Goal: Communication & Community: Answer question/provide support

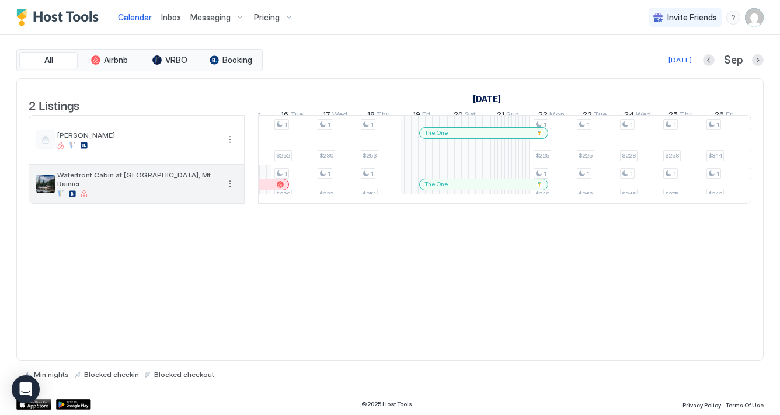
scroll to position [0, 1499]
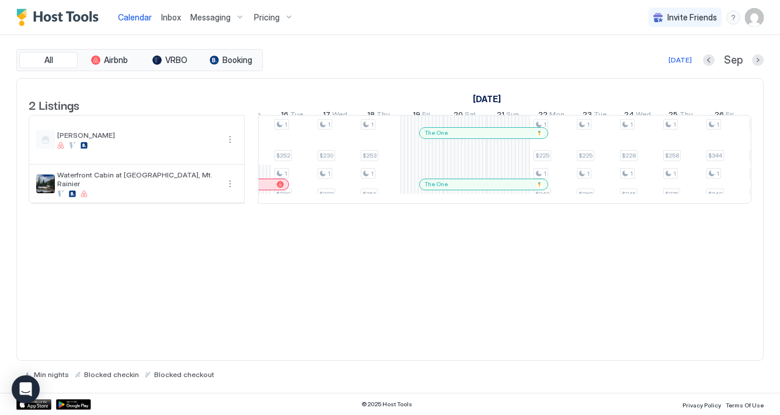
click at [177, 12] on span "Inbox" at bounding box center [171, 17] width 20 height 10
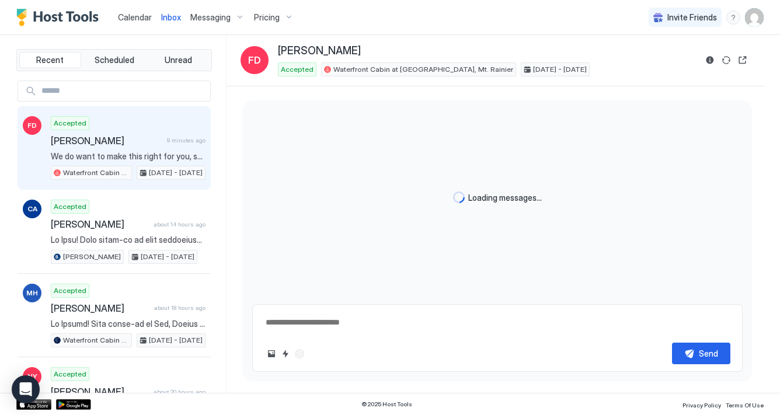
type textarea "*"
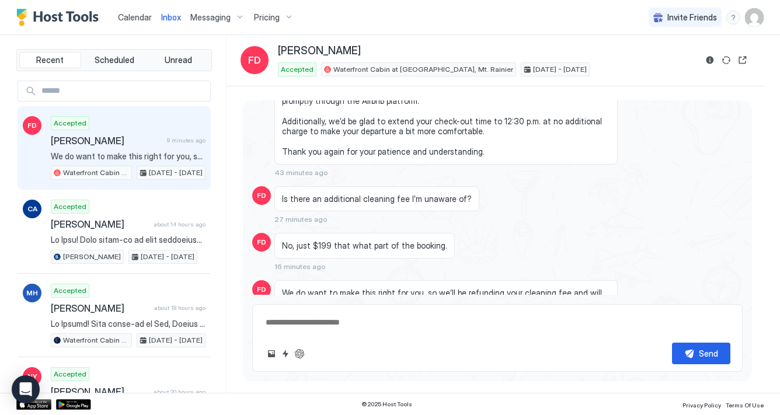
scroll to position [1510, 0]
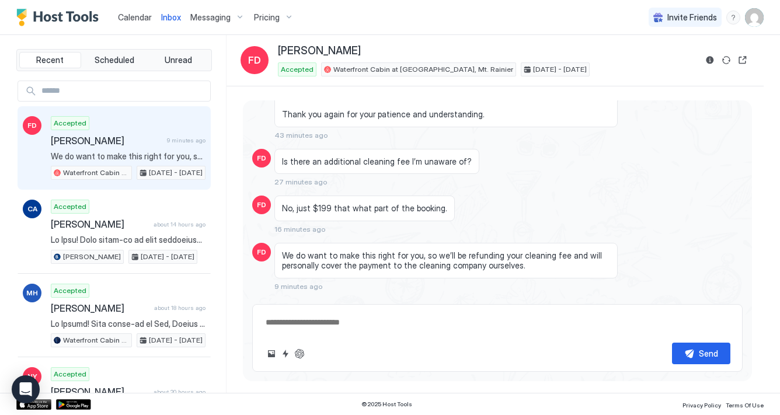
click at [731, 300] on button "Scheduled Messages" at bounding box center [688, 308] width 109 height 16
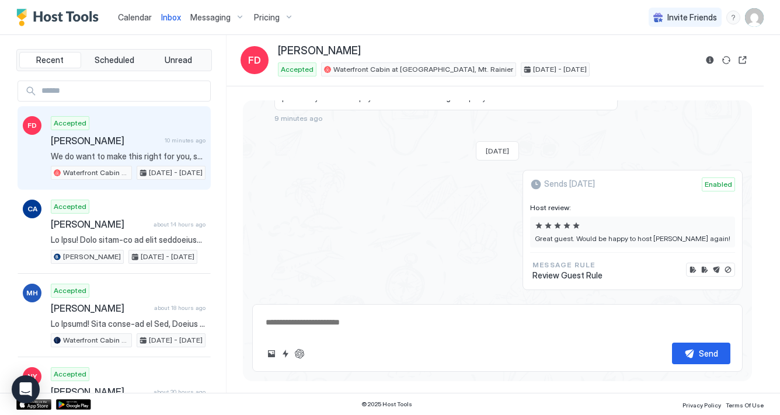
click at [709, 179] on span "Enabled" at bounding box center [717, 184] width 27 height 11
click at [592, 179] on span "Sends [DATE]" at bounding box center [569, 184] width 51 height 11
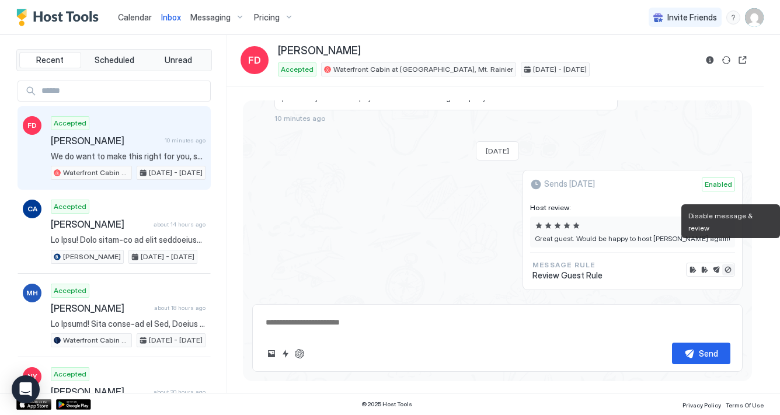
click at [731, 264] on button "Disable message & review" at bounding box center [728, 270] width 12 height 12
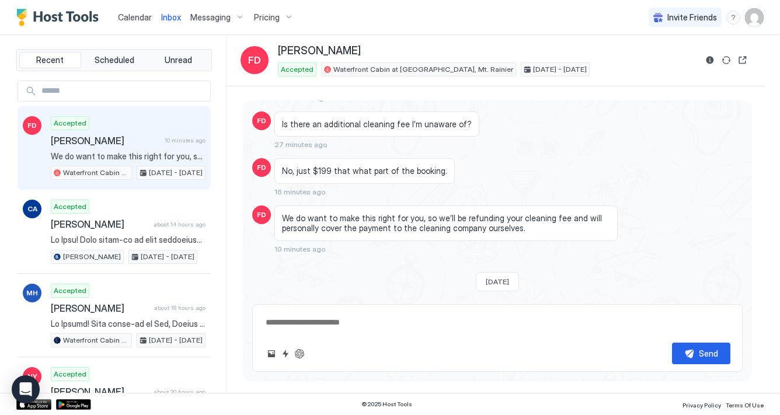
scroll to position [1397, 0]
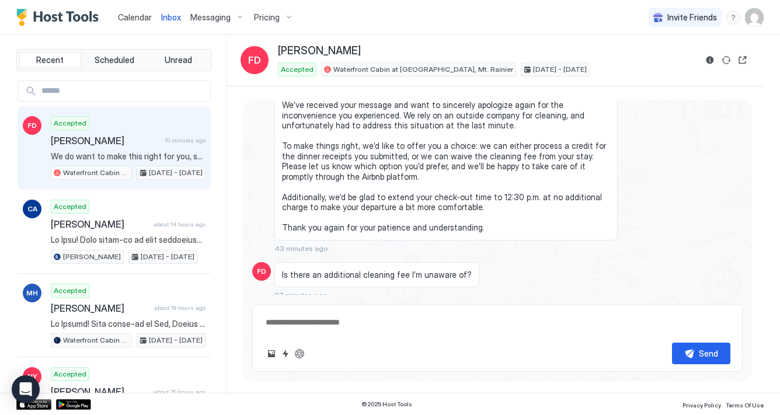
click at [106, 90] on input "Input Field" at bounding box center [123, 91] width 173 height 20
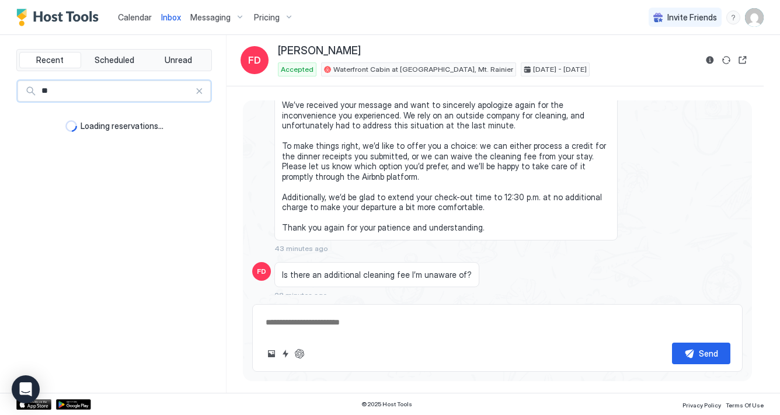
type input "*"
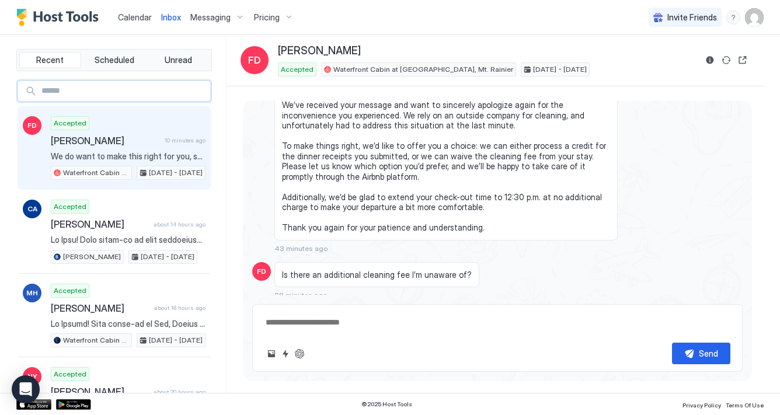
click at [75, 89] on input "Input Field" at bounding box center [123, 91] width 173 height 20
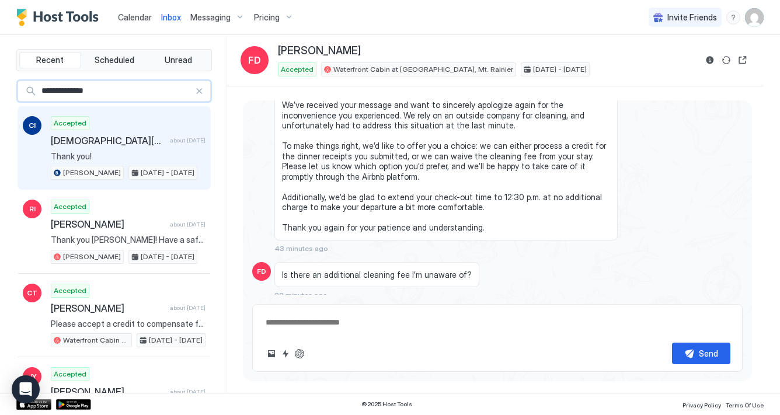
type input "**********"
click at [97, 148] on div "Accepted [PERSON_NAME] about [DATE] Thank you! [PERSON_NAME] [DATE] - [DATE]" at bounding box center [128, 148] width 155 height 64
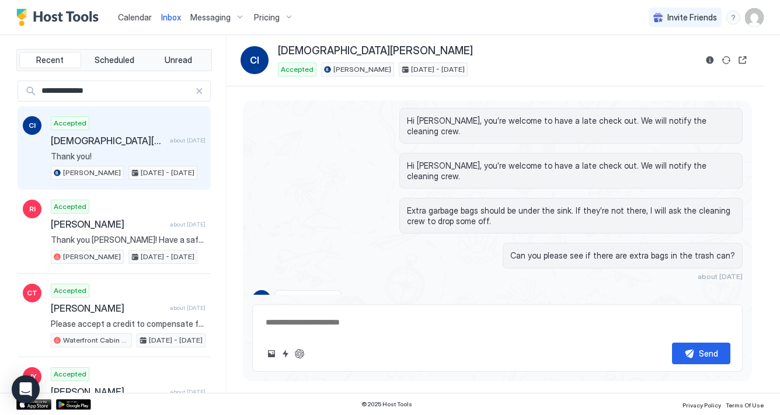
scroll to position [1015, 0]
